Goal: Information Seeking & Learning: Learn about a topic

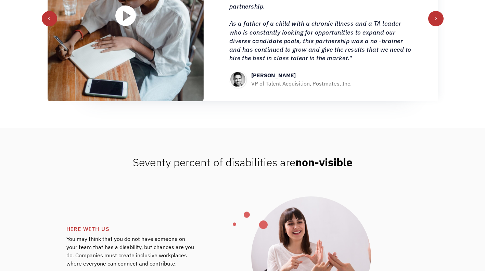
scroll to position [855, 0]
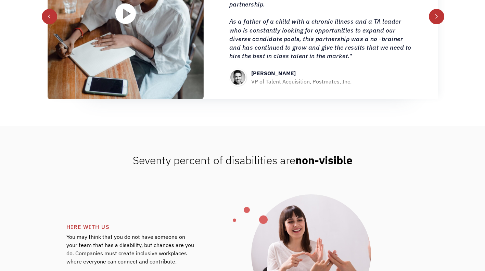
click at [438, 16] on div "next slide" at bounding box center [436, 16] width 5 height 5
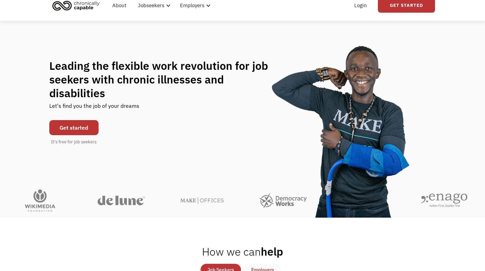
scroll to position [0, 0]
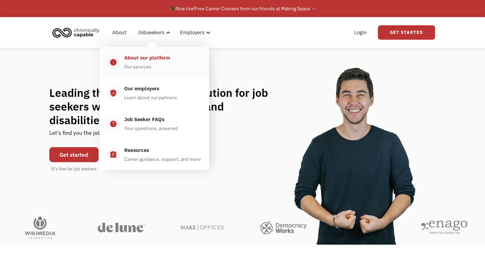
click at [155, 56] on div "About our platform" at bounding box center [147, 58] width 46 height 8
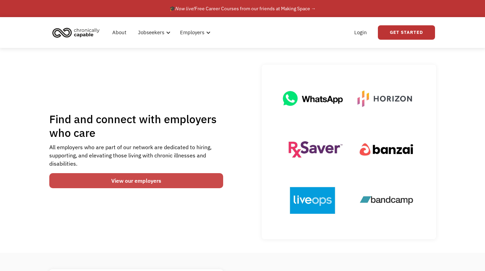
click at [167, 175] on link "View our employers" at bounding box center [136, 180] width 174 height 15
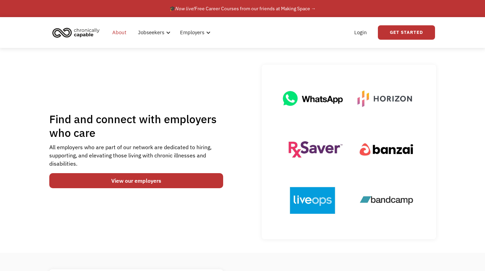
click at [116, 32] on link "About" at bounding box center [119, 33] width 22 height 22
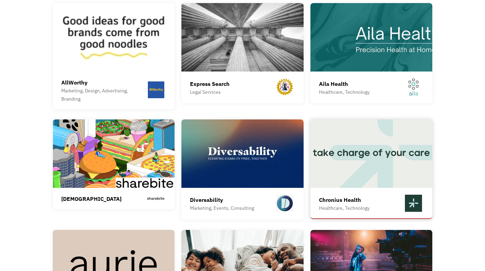
scroll to position [1539, 0]
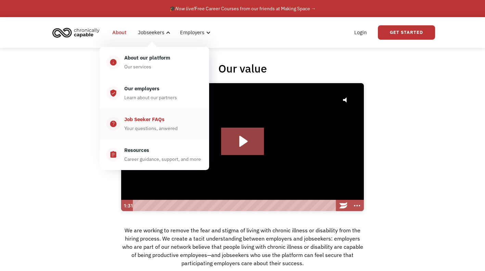
click at [155, 120] on div "Job Seeker FAQs" at bounding box center [144, 119] width 40 height 8
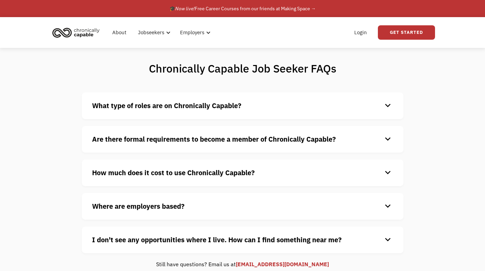
click at [385, 103] on div "keyboard_arrow_down" at bounding box center [387, 106] width 11 height 10
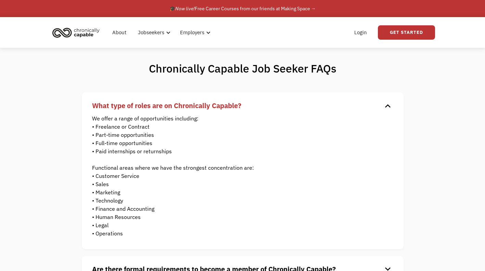
click at [387, 102] on div "keyboard_arrow_down" at bounding box center [387, 106] width 11 height 10
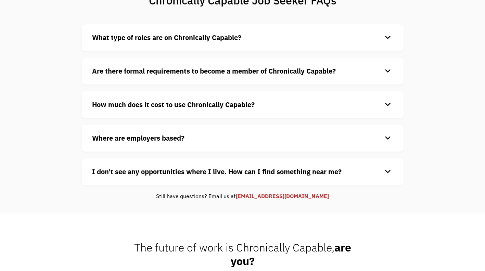
scroll to position [68, 0]
click at [385, 70] on div "keyboard_arrow_down" at bounding box center [387, 71] width 11 height 10
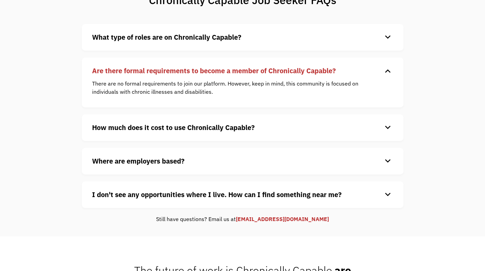
click at [386, 71] on div "keyboard_arrow_down" at bounding box center [387, 71] width 11 height 10
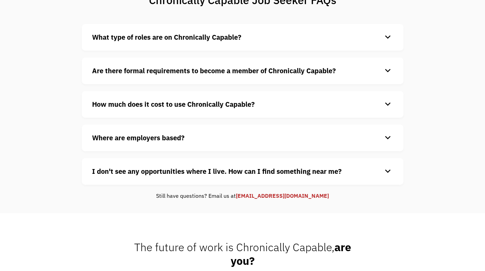
click at [368, 104] on h4 "How much does it cost to use Chronically Capable?" at bounding box center [237, 104] width 290 height 10
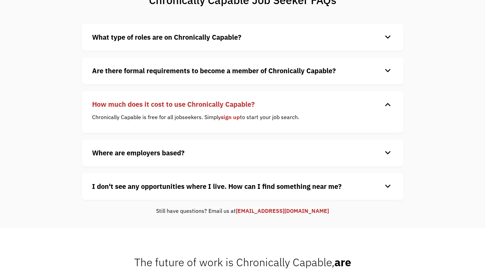
click at [388, 106] on div "keyboard_arrow_down" at bounding box center [387, 104] width 11 height 10
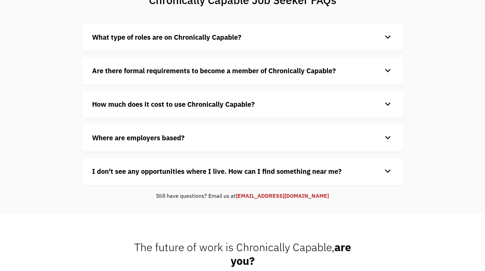
click at [388, 134] on div "keyboard_arrow_down" at bounding box center [387, 138] width 11 height 10
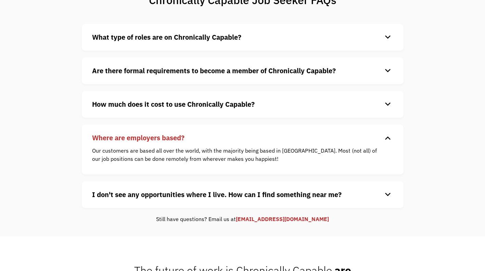
click at [388, 138] on div "keyboard_arrow_down" at bounding box center [387, 138] width 11 height 10
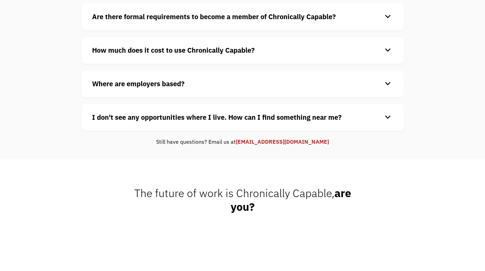
scroll to position [171, 0]
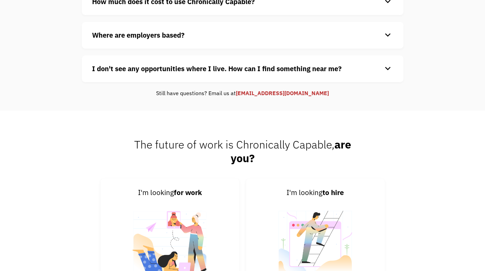
click at [381, 69] on h4 "I don't see any opportunities where I live. How can I find something near me?" at bounding box center [237, 69] width 290 height 10
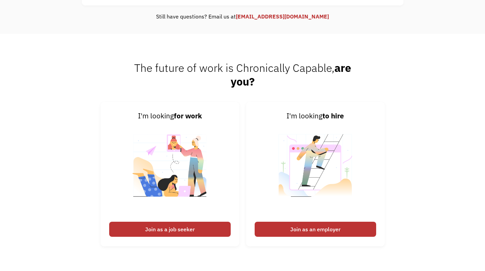
scroll to position [308, 0]
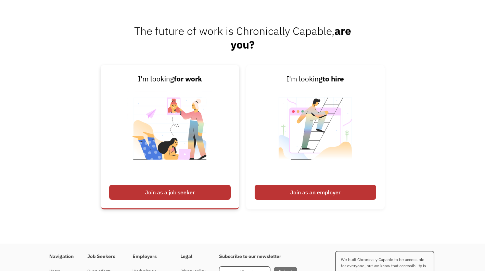
click at [191, 190] on div "Join as a job seeker" at bounding box center [169, 192] width 121 height 15
click at [161, 194] on div "Join as a job seeker" at bounding box center [169, 192] width 121 height 15
click at [161, 189] on div "Join as a job seeker" at bounding box center [169, 192] width 121 height 15
click at [183, 122] on img at bounding box center [169, 132] width 85 height 97
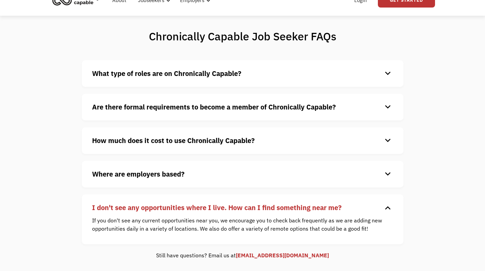
scroll to position [0, 0]
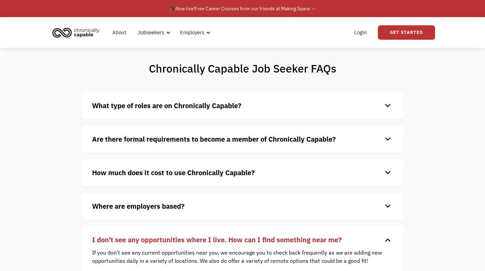
click at [83, 32] on img "home" at bounding box center [75, 32] width 51 height 15
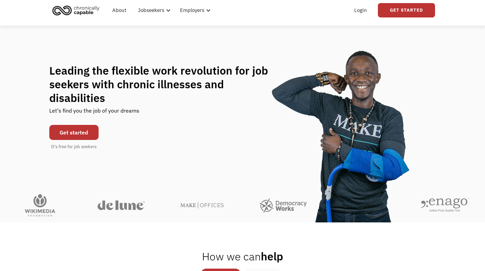
scroll to position [34, 0]
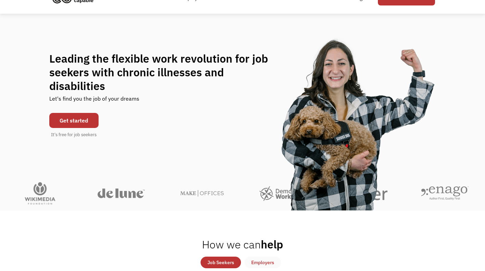
click at [78, 113] on link "Get started" at bounding box center [73, 120] width 49 height 15
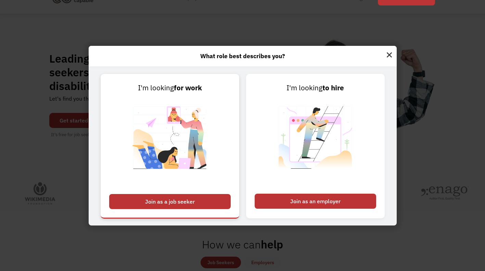
click at [173, 201] on div "Join as a job seeker" at bounding box center [169, 201] width 121 height 15
